Goal: Obtain resource: Obtain resource

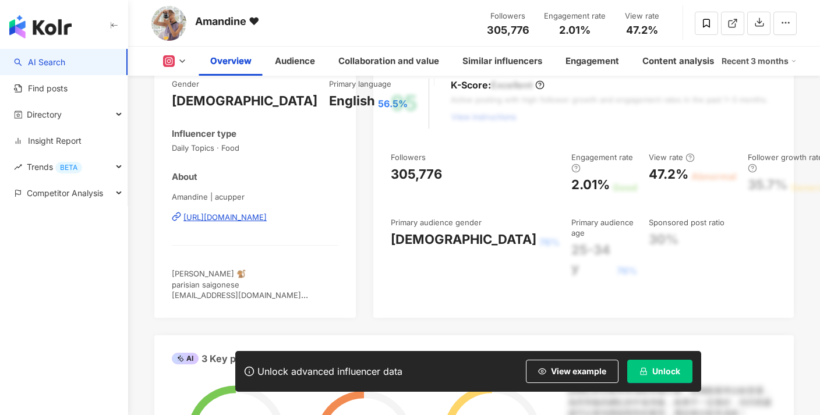
scroll to position [150, 0]
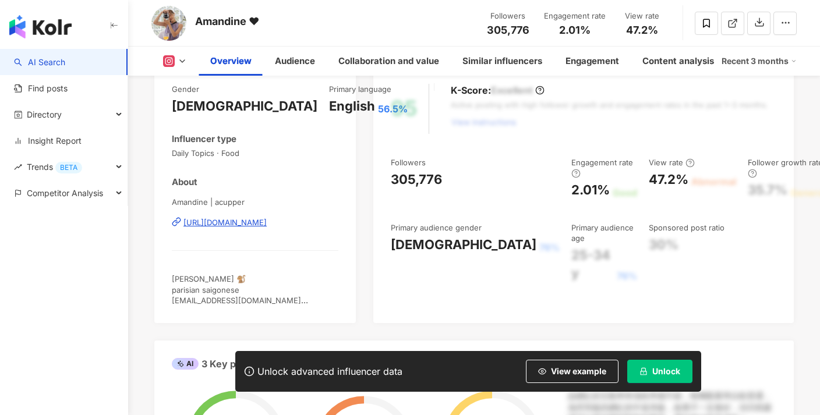
click at [181, 62] on icon at bounding box center [182, 61] width 9 height 9
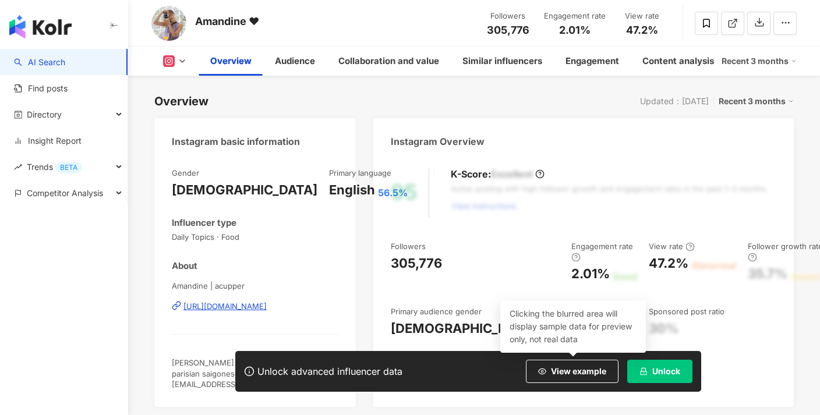
click at [661, 369] on span "Unlock" at bounding box center [666, 371] width 28 height 9
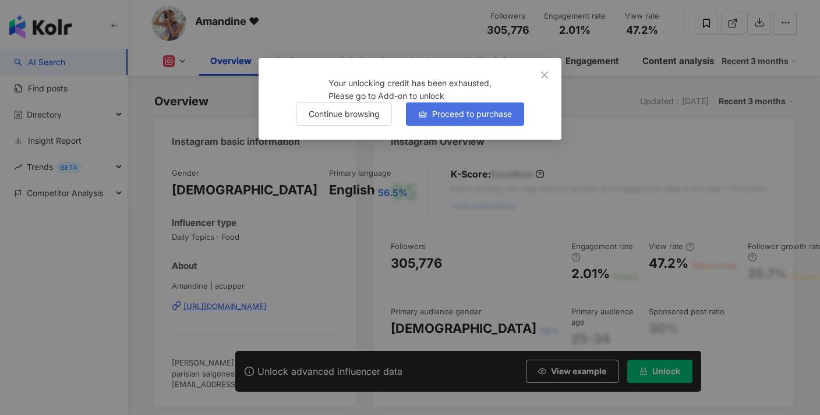
click at [446, 119] on span "Proceed to purchase" at bounding box center [472, 114] width 80 height 9
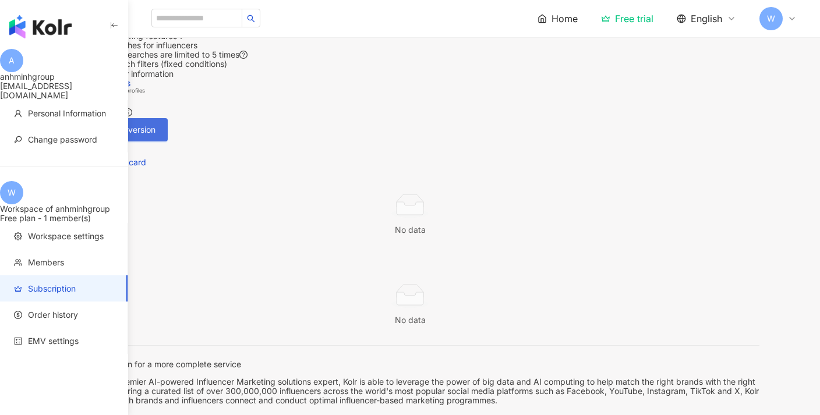
click at [156, 135] on span "Try the full version" at bounding box center [121, 129] width 70 height 9
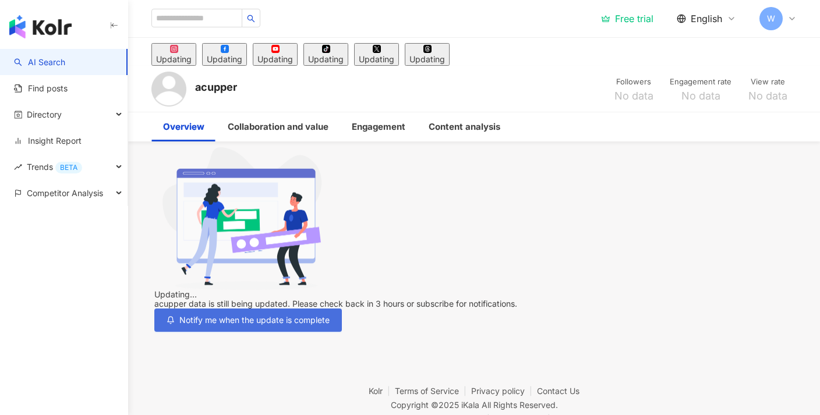
click at [342, 309] on button "Notify me when the update is complete" at bounding box center [248, 320] width 188 height 23
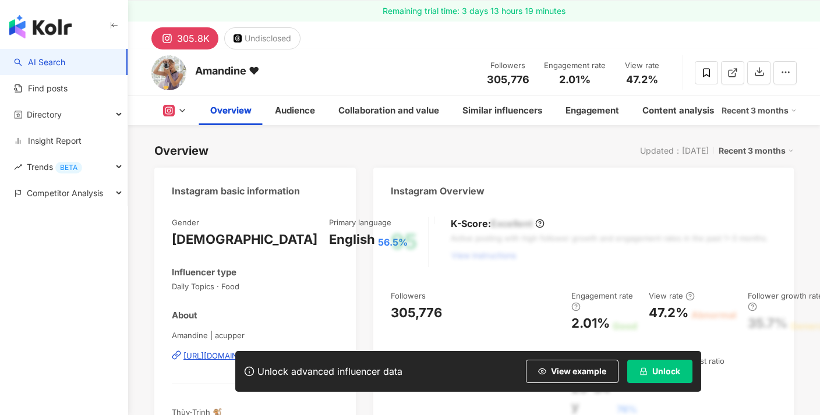
scroll to position [142, 0]
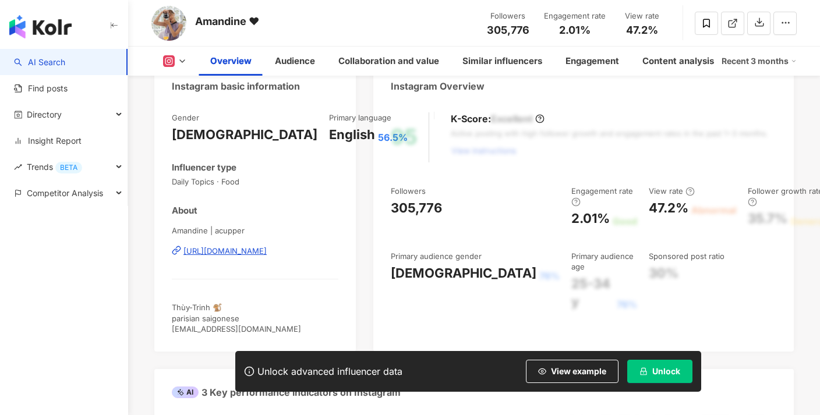
click at [656, 372] on span "Unlock" at bounding box center [666, 371] width 28 height 9
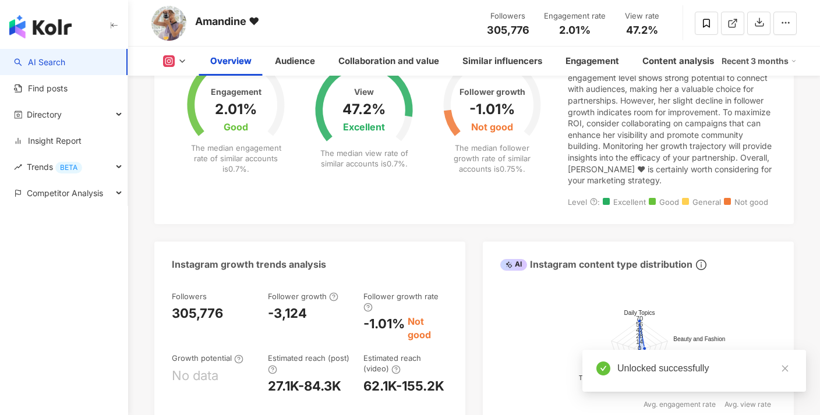
scroll to position [393, 0]
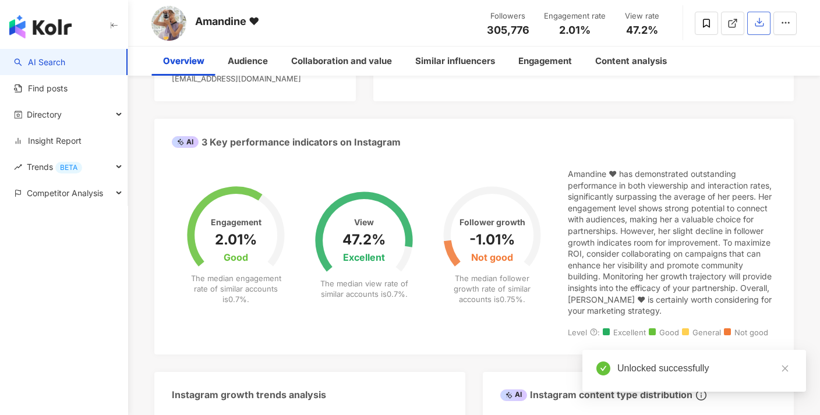
click at [761, 27] on icon "button" at bounding box center [759, 22] width 10 height 10
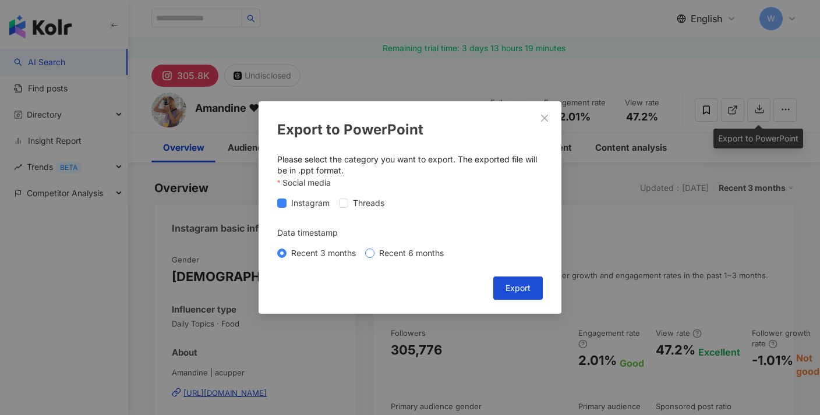
click at [378, 253] on span "Recent 6 months" at bounding box center [412, 253] width 74 height 13
click at [528, 294] on button "Export" at bounding box center [518, 288] width 50 height 23
click at [541, 117] on div "Export to PowerPoint Please select the category you want to export. The exporte…" at bounding box center [410, 207] width 820 height 415
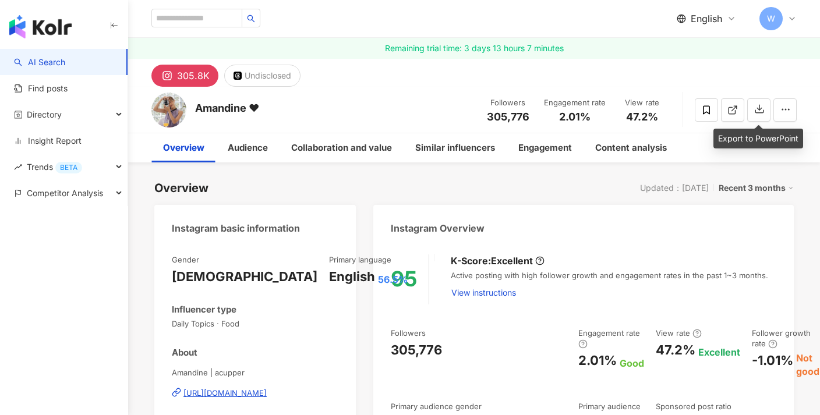
click at [551, 115] on span "Close" at bounding box center [544, 118] width 23 height 9
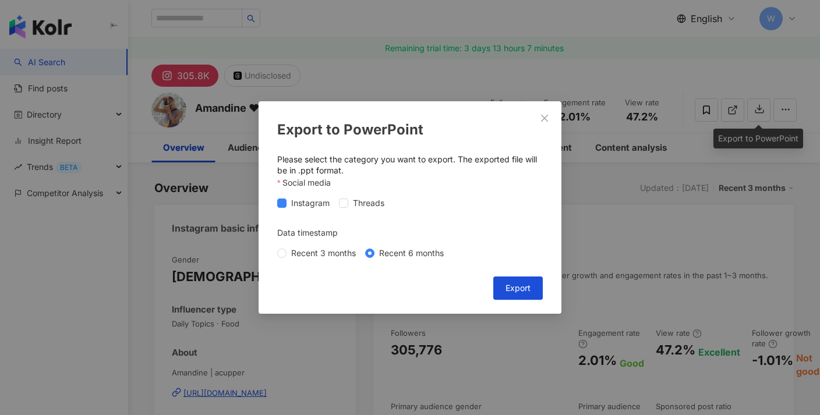
click at [545, 120] on div "Export to PowerPoint Please select the category you want to export. The exporte…" at bounding box center [410, 207] width 820 height 415
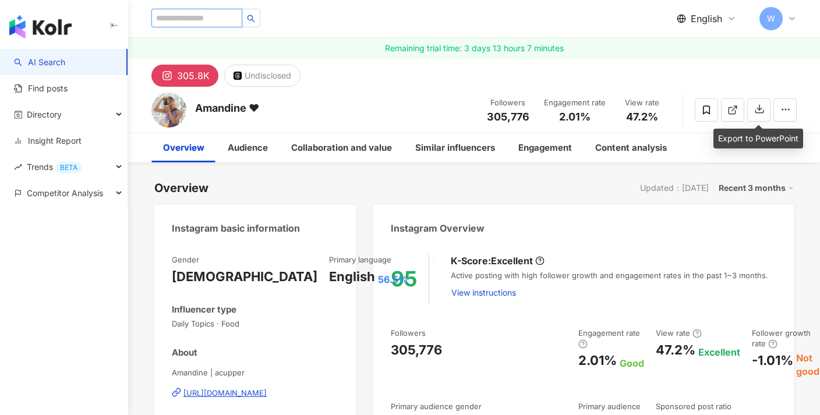
click at [232, 20] on input "search" at bounding box center [196, 18] width 91 height 19
type input "**********"
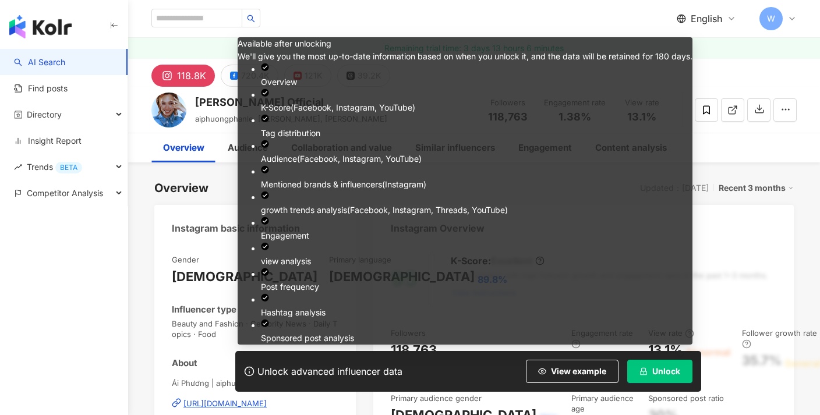
click at [655, 378] on button "Unlock" at bounding box center [659, 371] width 65 height 23
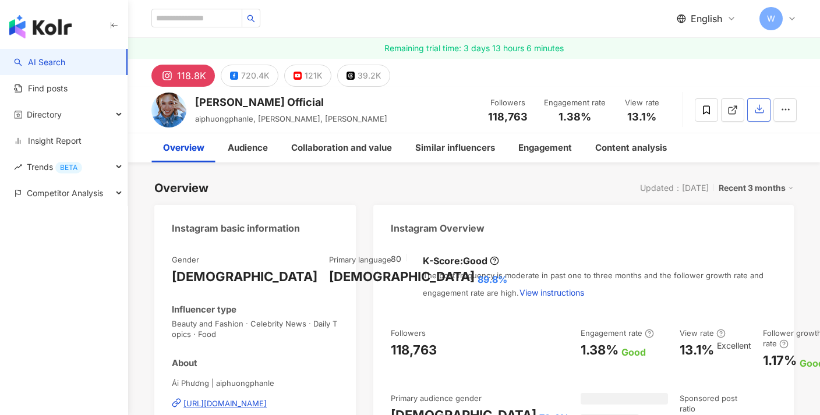
click at [761, 114] on icon "button" at bounding box center [760, 109] width 8 height 8
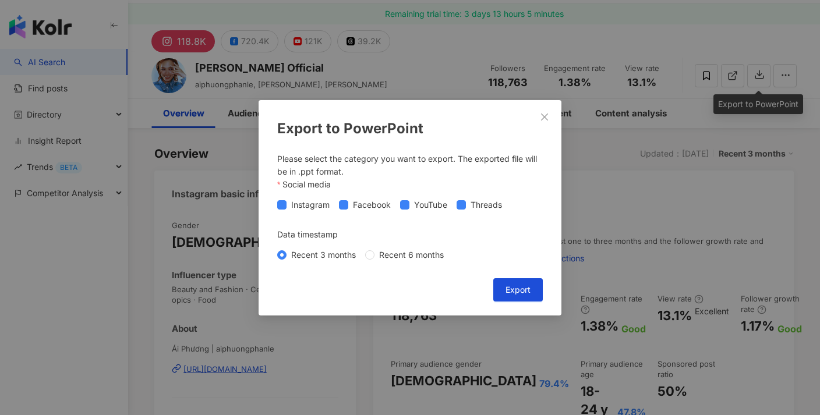
scroll to position [50, 0]
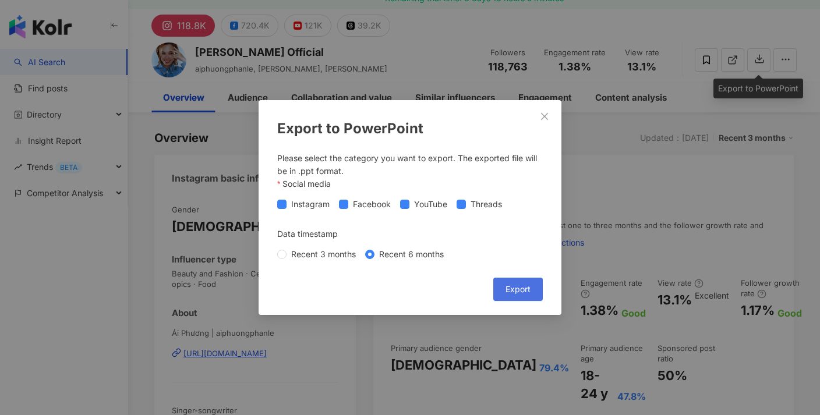
click at [513, 290] on span "Export" at bounding box center [518, 289] width 25 height 9
